Goal: Task Accomplishment & Management: Use online tool/utility

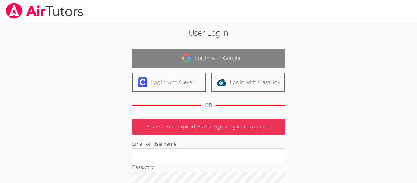
click at [268, 59] on link "Log in with Google" at bounding box center [208, 57] width 152 height 19
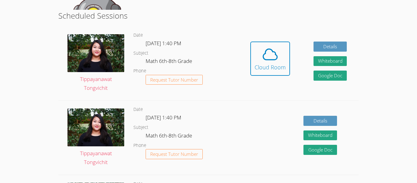
scroll to position [150, 0]
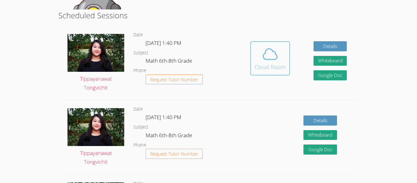
click at [257, 60] on span at bounding box center [269, 53] width 31 height 17
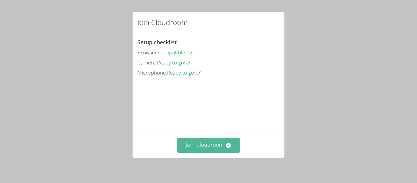
click at [203, 144] on button "Join Cloudroom" at bounding box center [208, 145] width 63 height 15
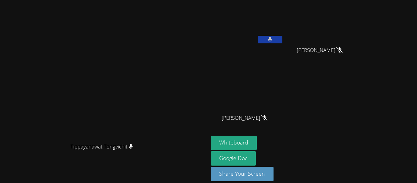
click at [272, 41] on icon at bounding box center [270, 39] width 4 height 5
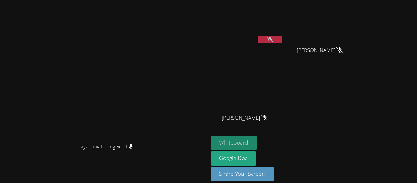
click at [257, 139] on button "Whiteboard" at bounding box center [234, 142] width 46 height 14
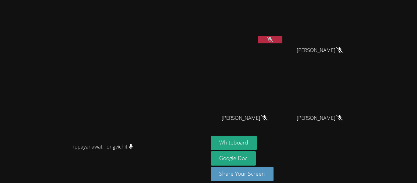
click at [282, 38] on button at bounding box center [270, 40] width 24 height 8
click at [273, 41] on icon at bounding box center [270, 39] width 6 height 5
click at [282, 41] on button at bounding box center [270, 40] width 24 height 8
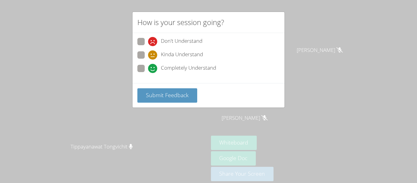
click at [136, 75] on div "Don't Understand Kinda Understand Completely Understand" at bounding box center [208, 58] width 152 height 50
click at [148, 73] on span at bounding box center [148, 73] width 0 height 0
click at [148, 70] on input "Completely Understand" at bounding box center [150, 67] width 5 height 5
radio input "true"
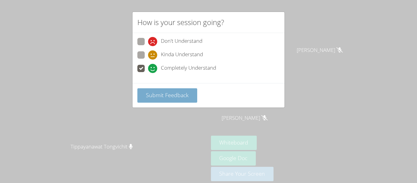
click at [164, 98] on button "Submit Feedback" at bounding box center [167, 95] width 60 height 14
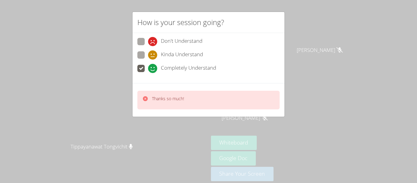
click at [325, 47] on div "How is your session going? Don't Understand Kinda Understand Completely Underst…" at bounding box center [208, 91] width 417 height 183
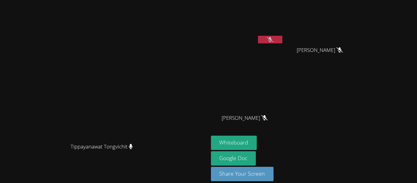
click at [282, 39] on button at bounding box center [270, 40] width 24 height 8
